Goal: Communication & Community: Answer question/provide support

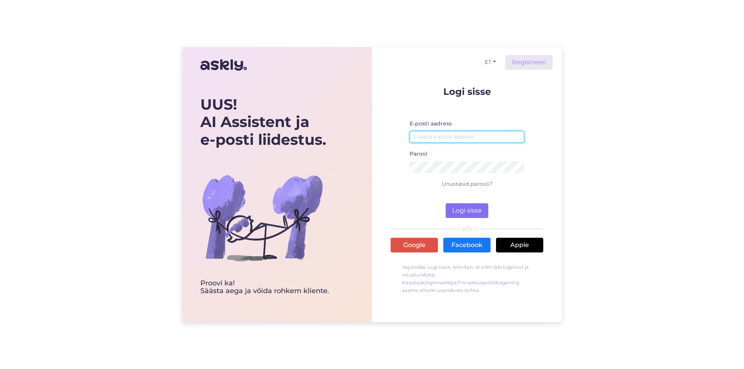
type input "[EMAIL_ADDRESS][DOMAIN_NAME]"
click at [479, 210] on button "Logi sisse" at bounding box center [467, 210] width 43 height 15
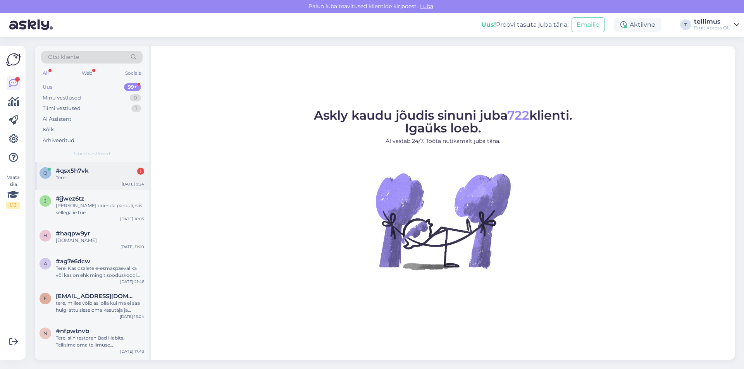
click at [79, 168] on span "#qsx5h7vk" at bounding box center [72, 170] width 33 height 7
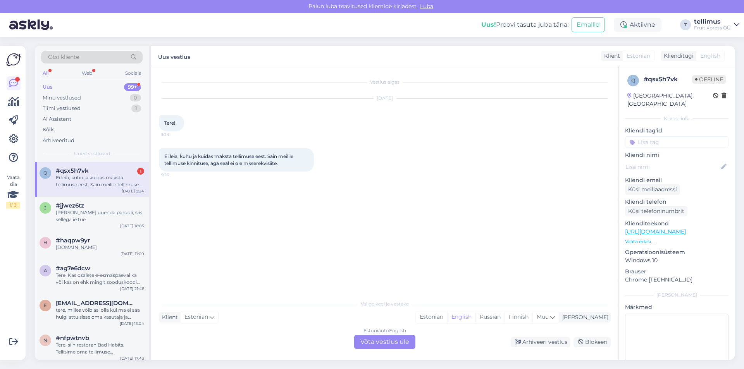
click at [372, 343] on div "Estonian to English Võta vestlus üle" at bounding box center [384, 342] width 61 height 14
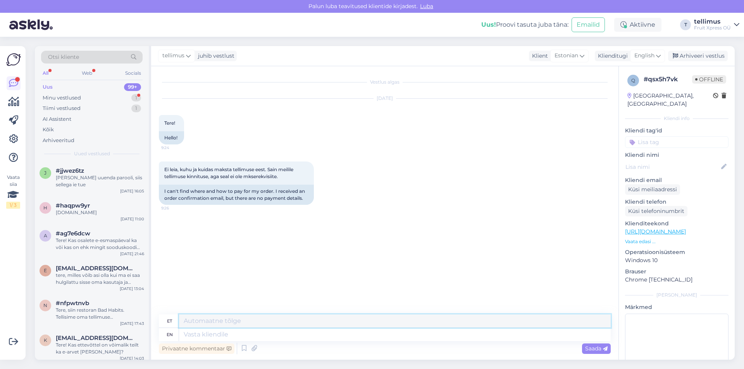
click at [357, 326] on textarea at bounding box center [395, 321] width 432 height 13
drag, startPoint x: 386, startPoint y: 321, endPoint x: 158, endPoint y: 315, distance: 227.6
click at [158, 315] on div "Vestlus algas [DATE] Tere! 9:24 Hello! Ei leia, kuhu ja kuidas maksta tellimuse…" at bounding box center [384, 213] width 467 height 294
type textarea "Tere! Palun alustage algusest peale uue tellimuse tegemisega."
click at [286, 333] on textarea at bounding box center [395, 334] width 432 height 13
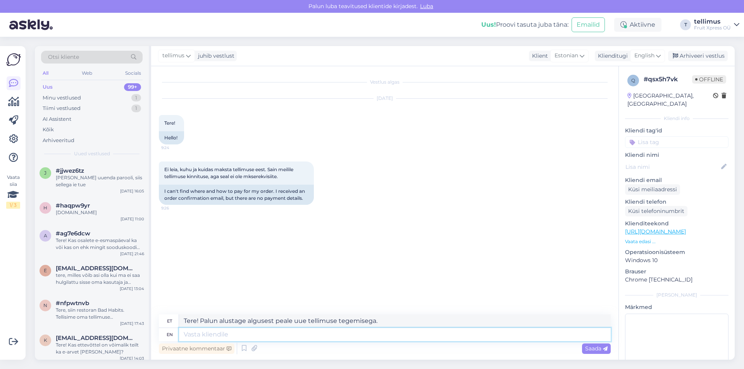
paste textarea "Tere! Palun alustage algusest peale uue tellimuse tegemisega."
type textarea "Tere! Palun alustage algusest peale uue tellimuse tegemisega."
click at [599, 351] on span "Saada" at bounding box center [596, 348] width 22 height 7
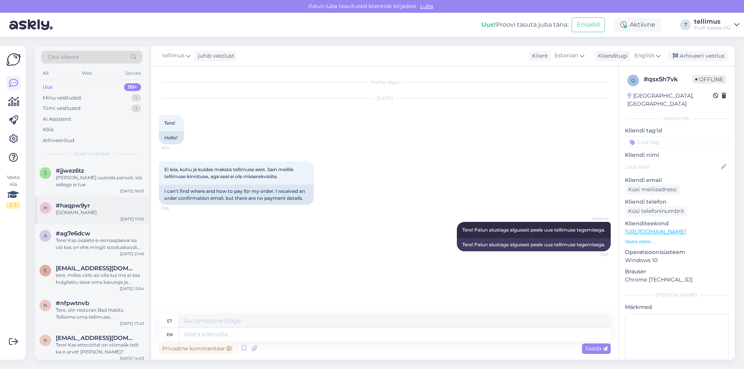
click at [137, 202] on div "h #haqpw9yr [DOMAIN_NAME] [DATE] 11:00" at bounding box center [92, 211] width 114 height 28
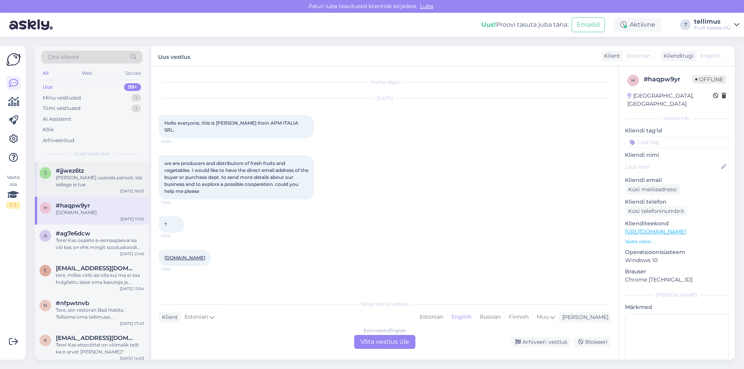
click at [67, 188] on div "[PERSON_NAME] uuenda parooli, siis sellega ie tue" at bounding box center [100, 181] width 88 height 14
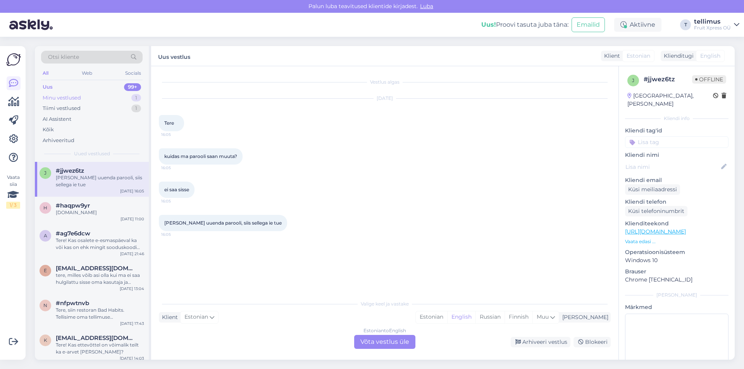
click at [53, 94] on div "Minu vestlused" at bounding box center [62, 98] width 38 height 8
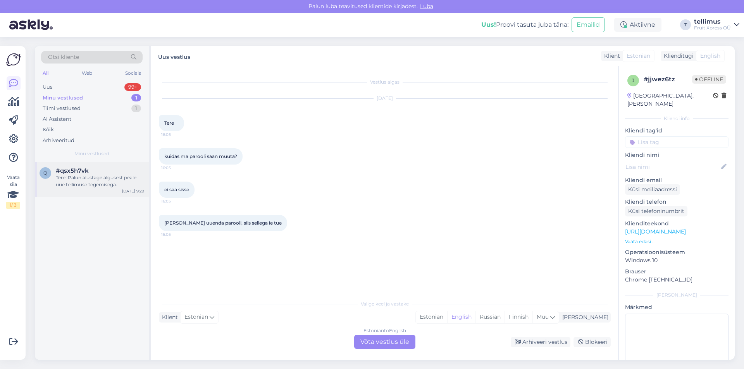
click at [126, 193] on div "[DATE] 9:29" at bounding box center [133, 191] width 22 height 6
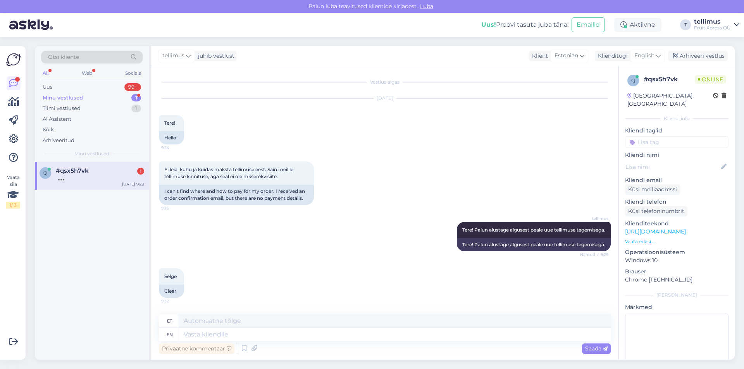
scroll to position [13, 0]
